Goal: Information Seeking & Learning: Compare options

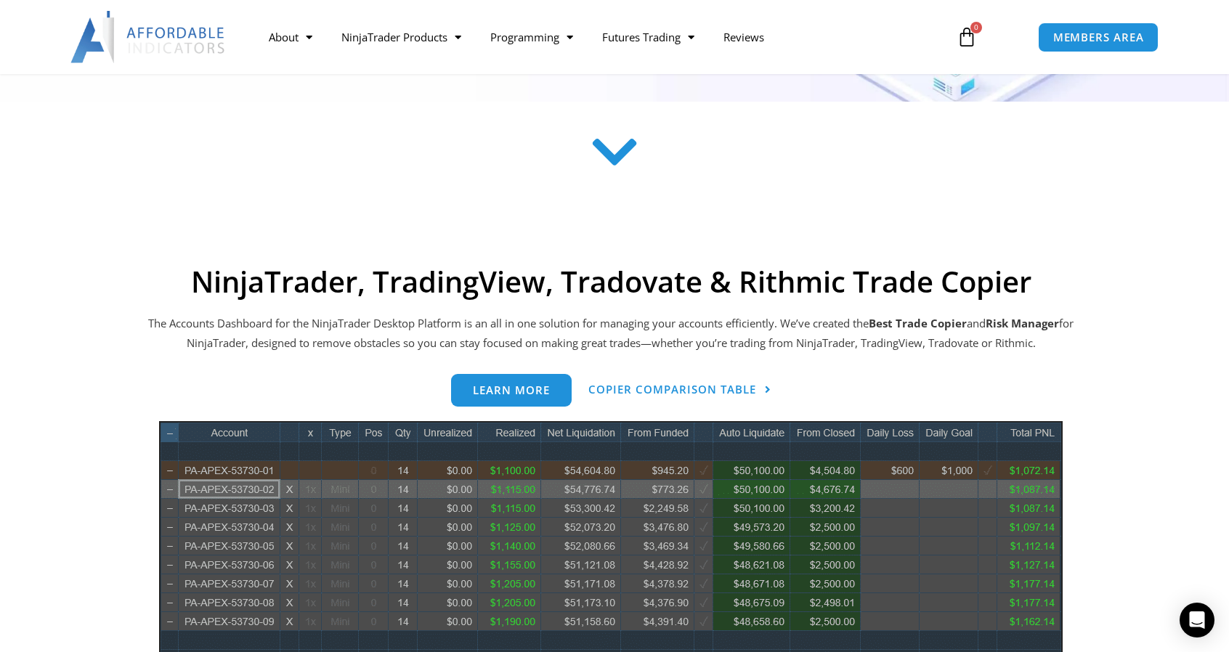
scroll to position [508, 0]
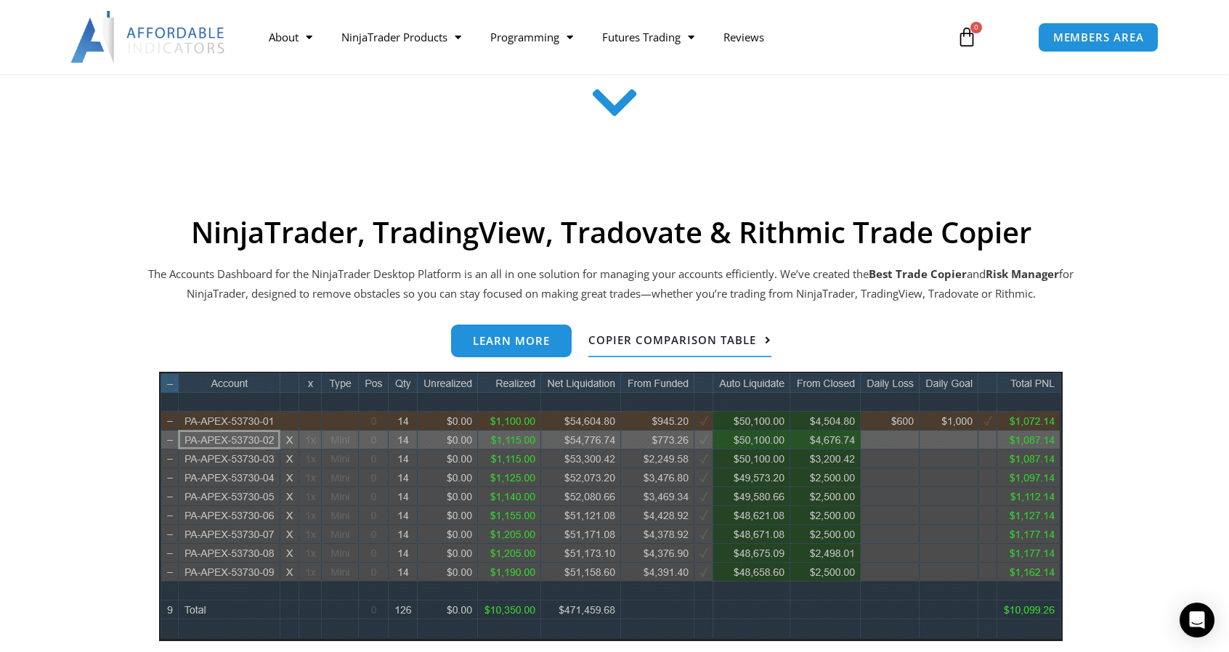
click at [640, 341] on span "Copier Comparison Table" at bounding box center [672, 340] width 168 height 11
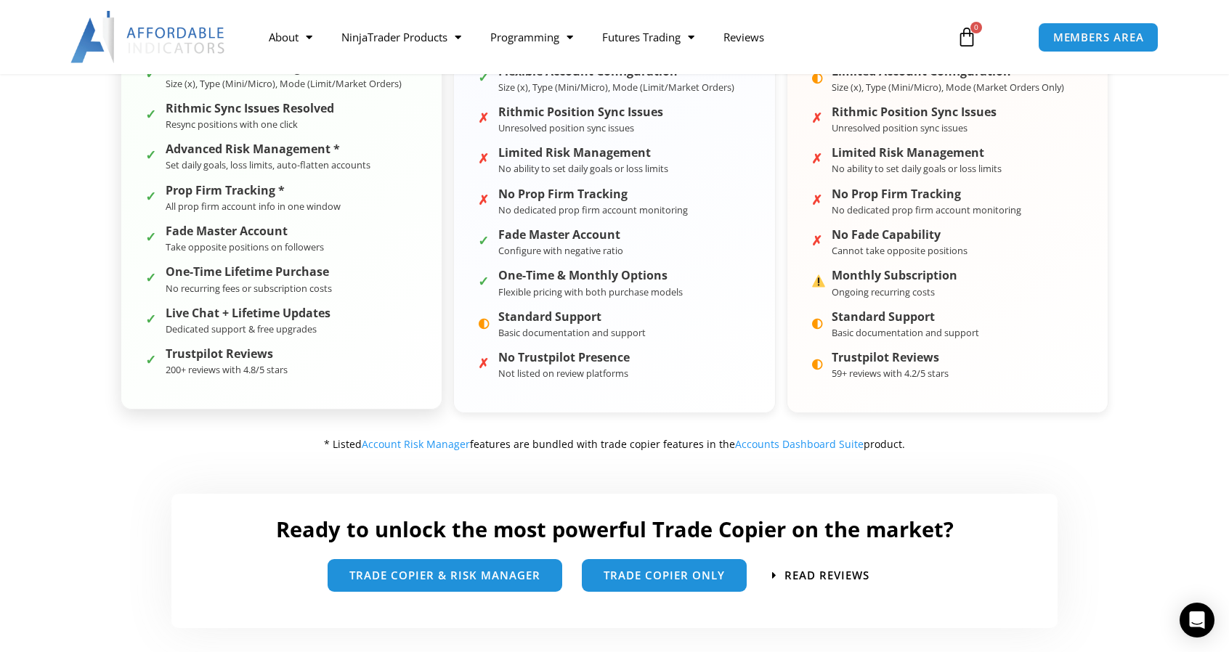
scroll to position [581, 0]
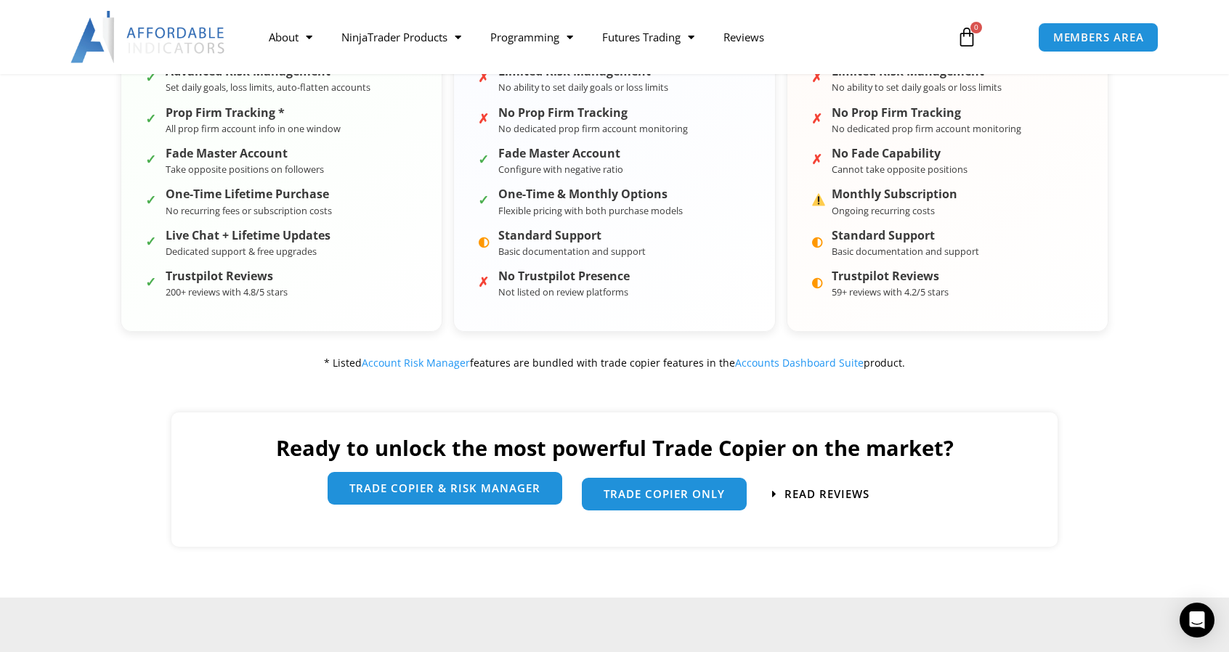
click at [458, 495] on link "trade copier & Risk manager" at bounding box center [445, 488] width 235 height 33
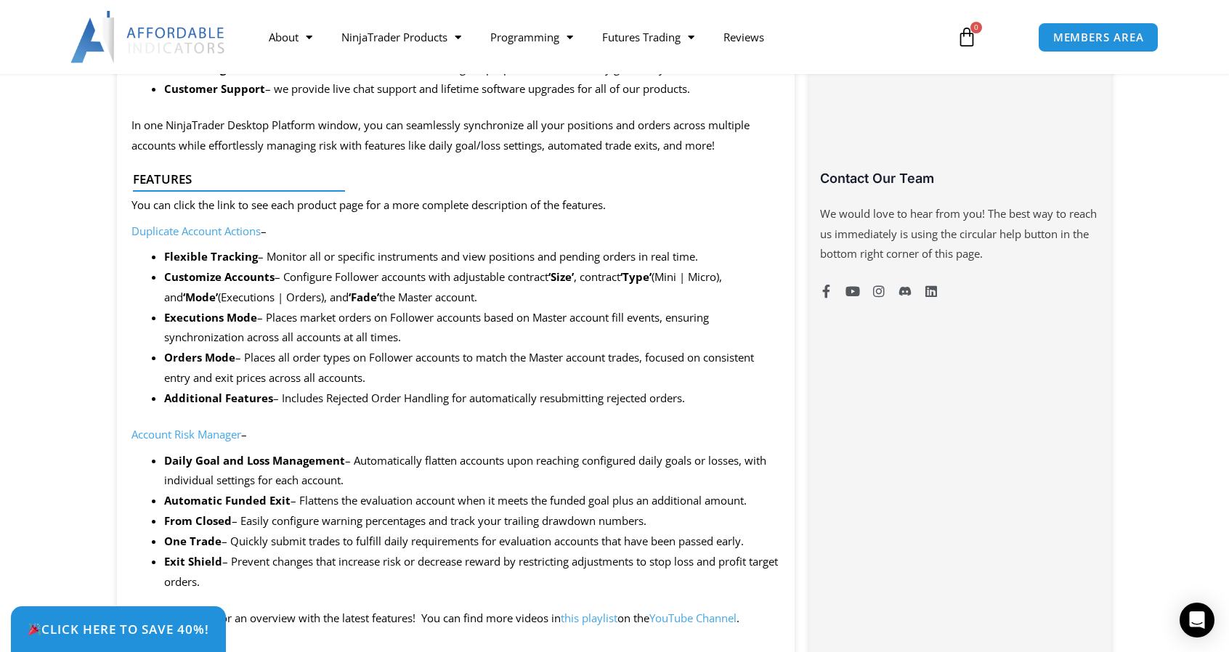
scroll to position [871, 0]
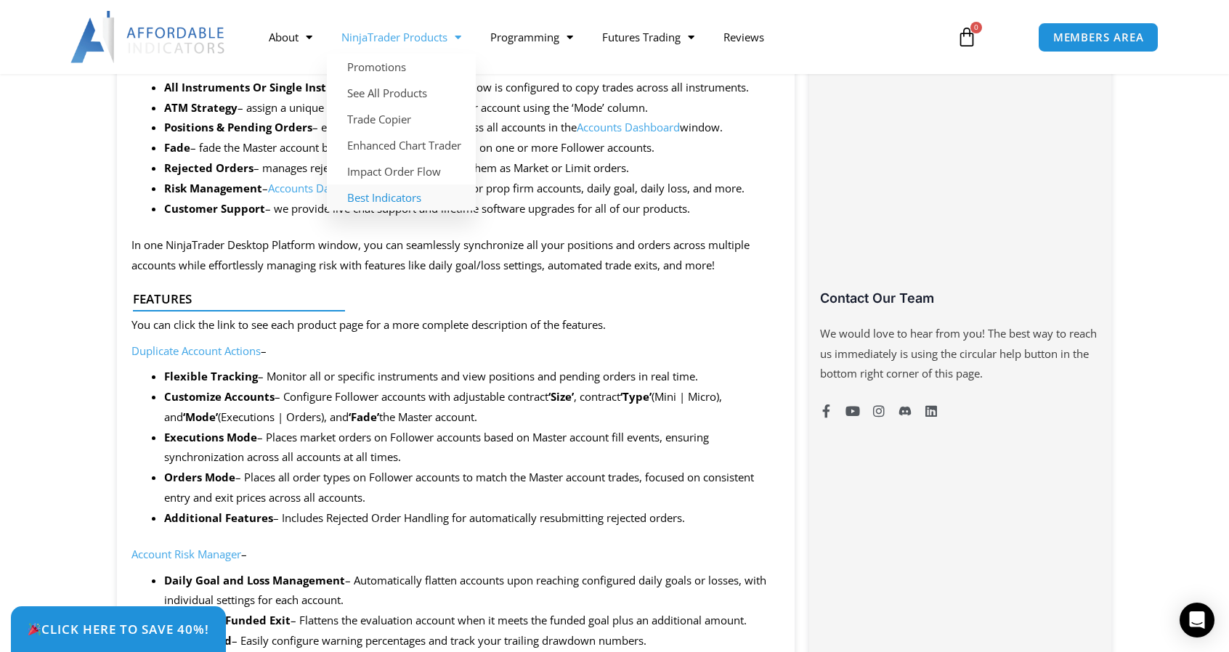
click at [383, 198] on link "Best Indicators" at bounding box center [401, 197] width 149 height 26
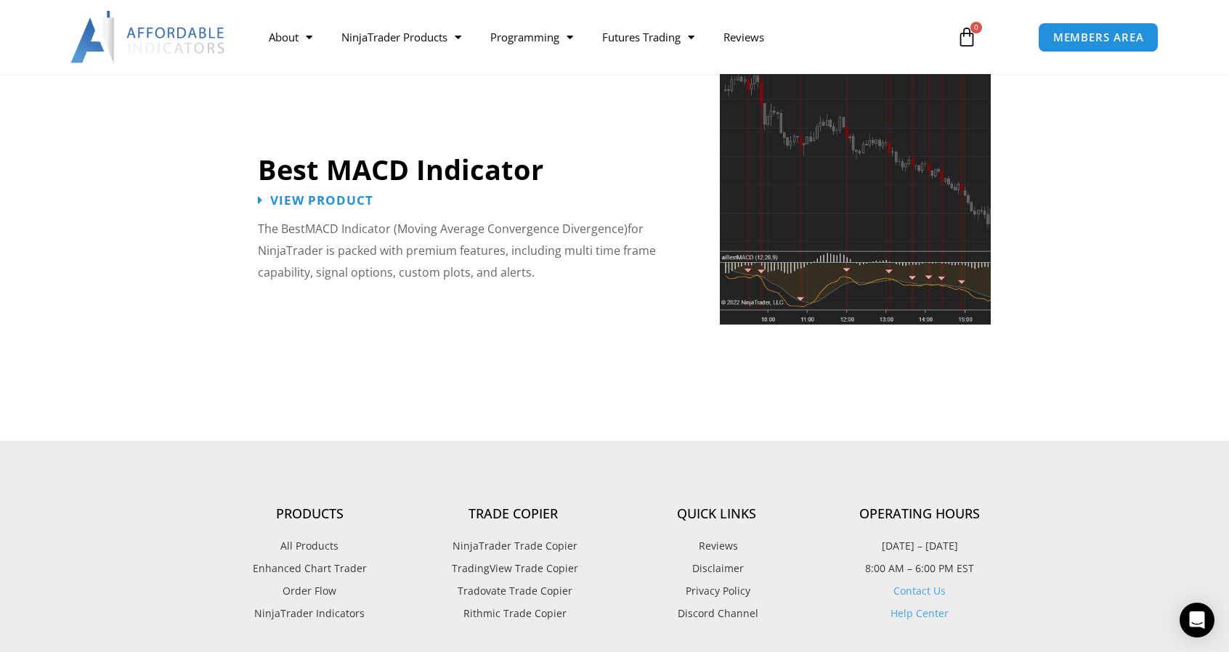
scroll to position [3341, 0]
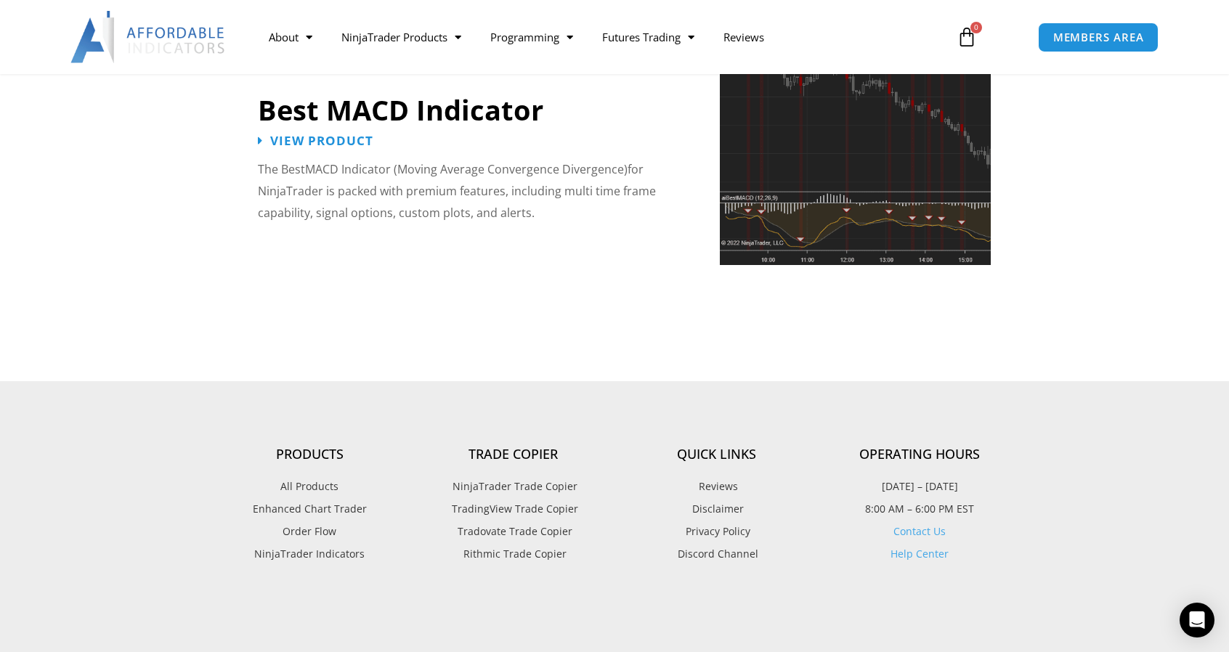
click at [313, 500] on span "Enhanced Chart Trader" at bounding box center [310, 509] width 114 height 19
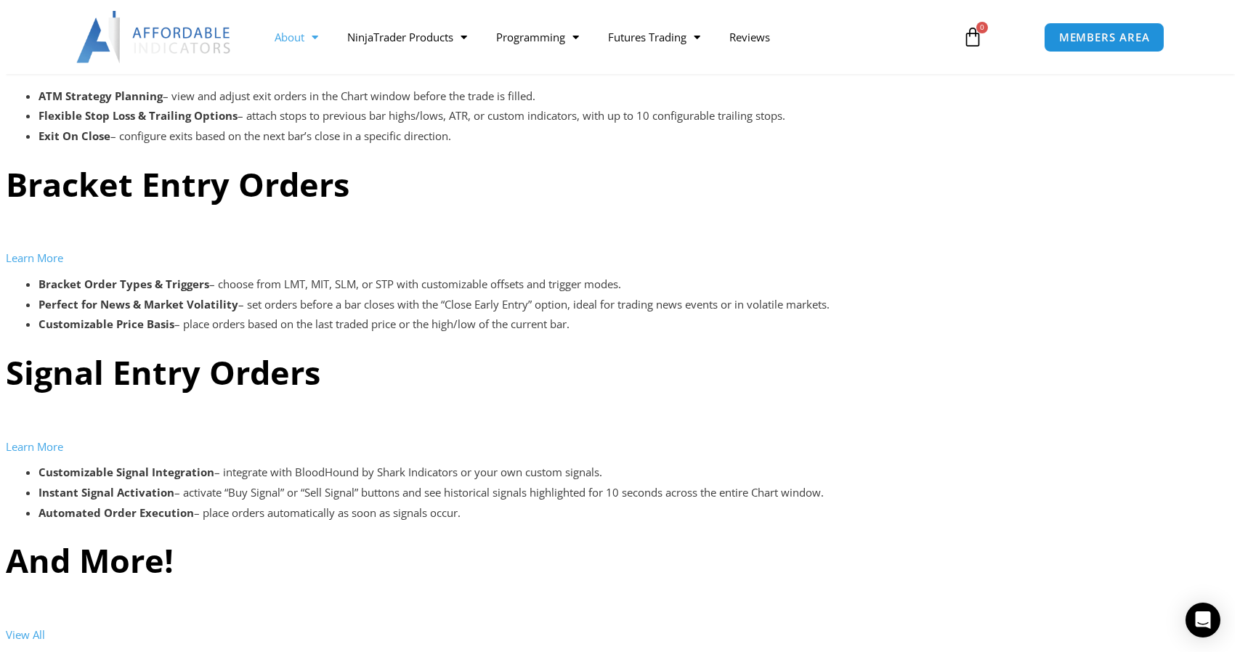
scroll to position [3987, 0]
